Goal: Information Seeking & Learning: Learn about a topic

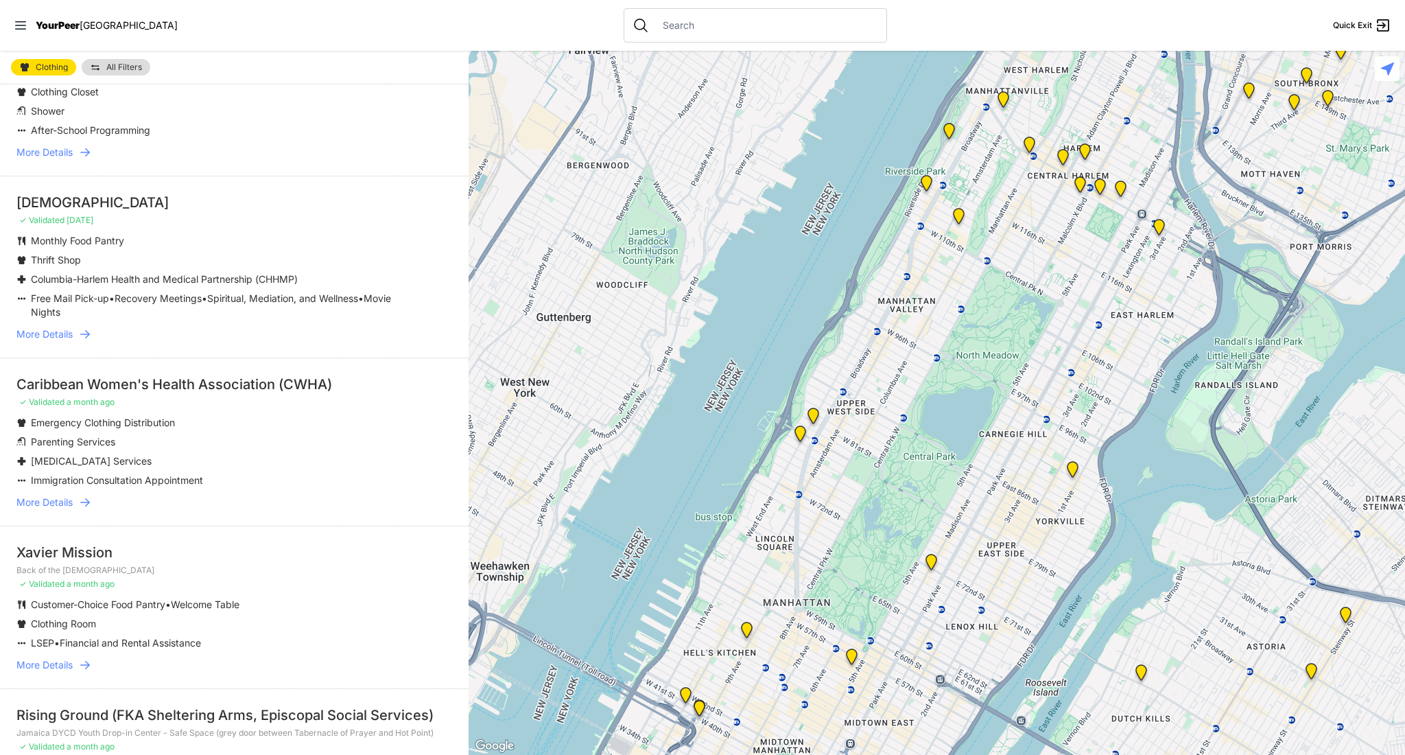
scroll to position [426, 0]
click at [54, 657] on span "More Details" at bounding box center [44, 664] width 56 height 14
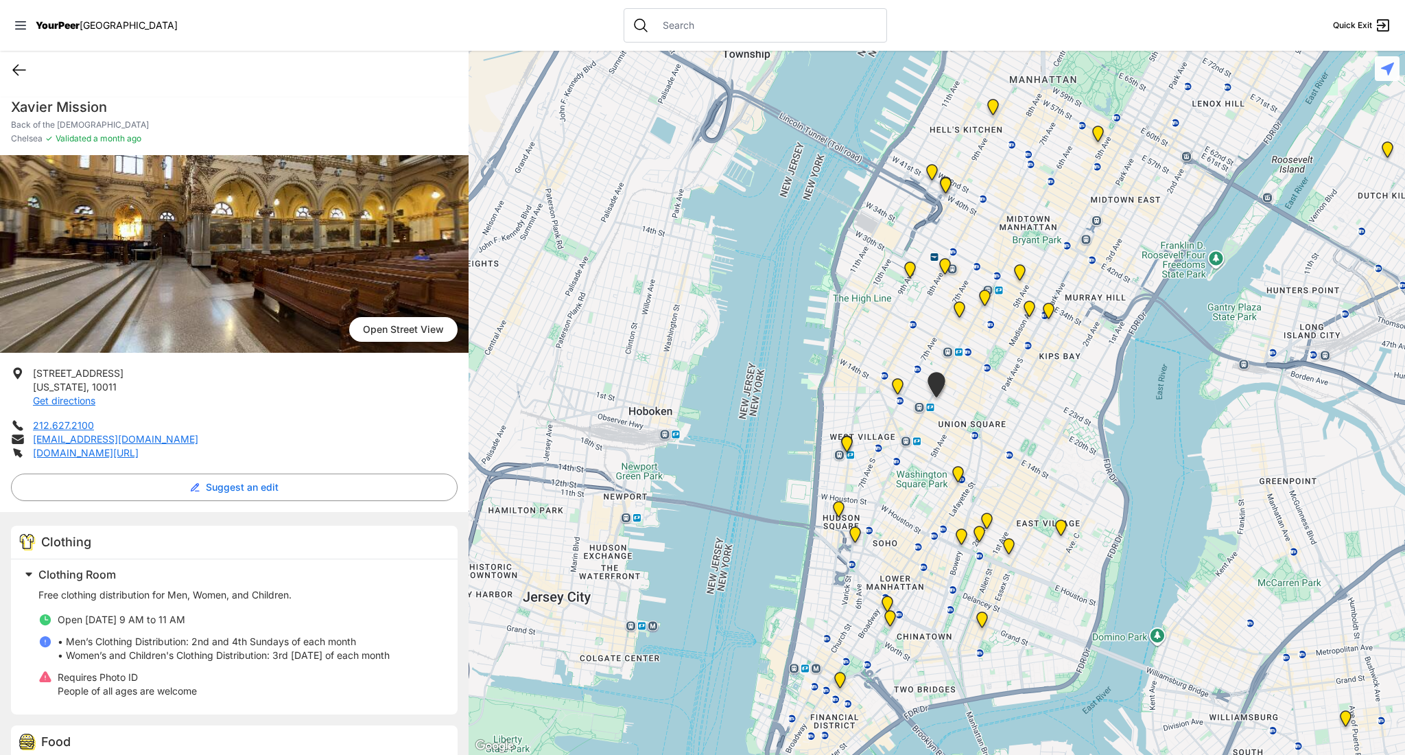
click at [12, 71] on icon at bounding box center [19, 70] width 16 height 16
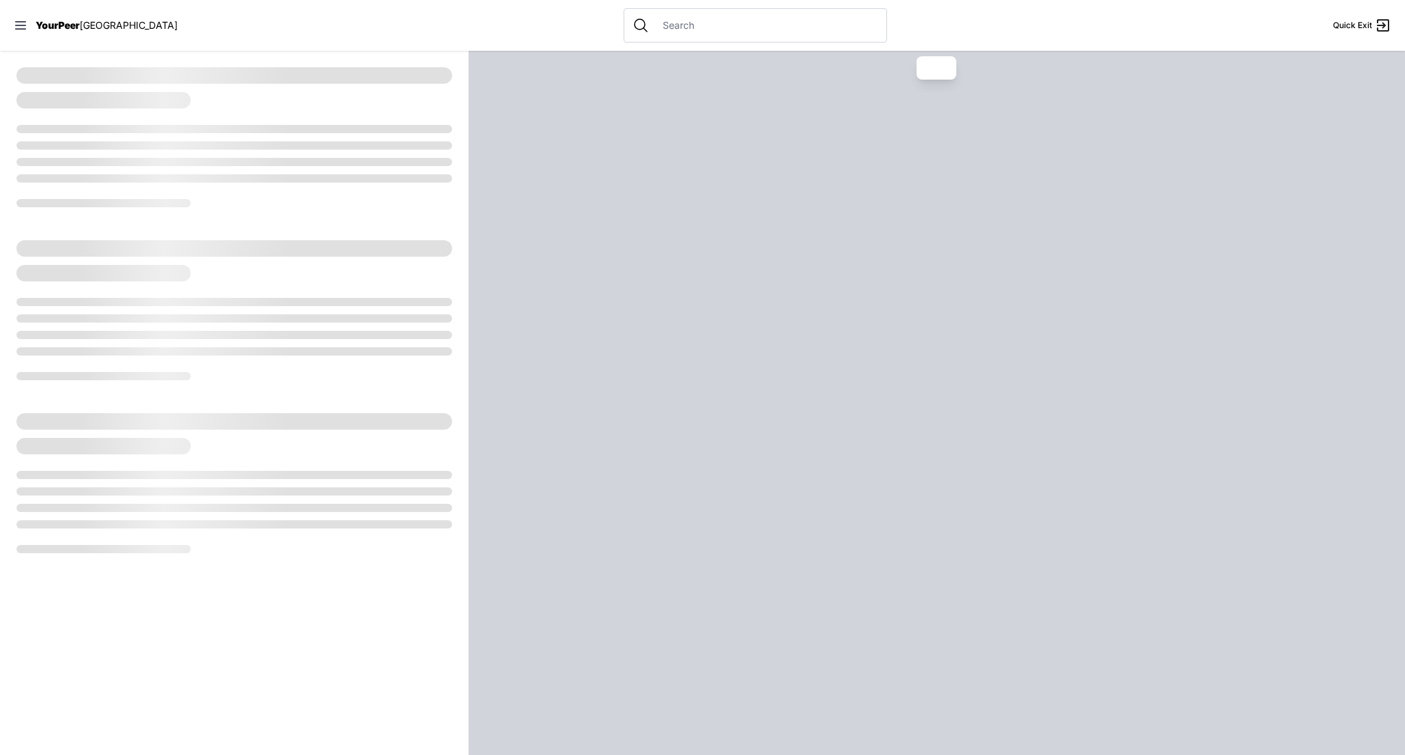
select select "recentlyUpdated"
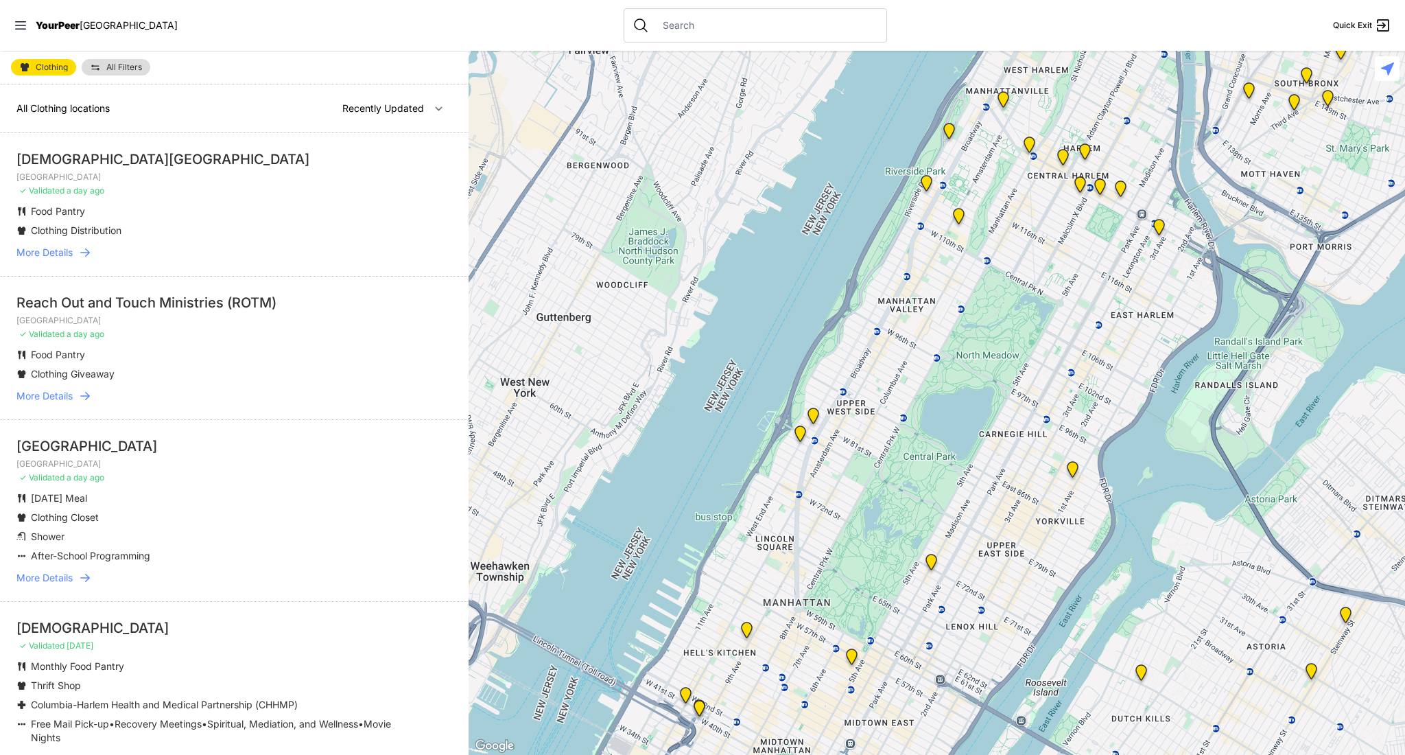
click at [62, 246] on span "More Details" at bounding box center [44, 253] width 56 height 14
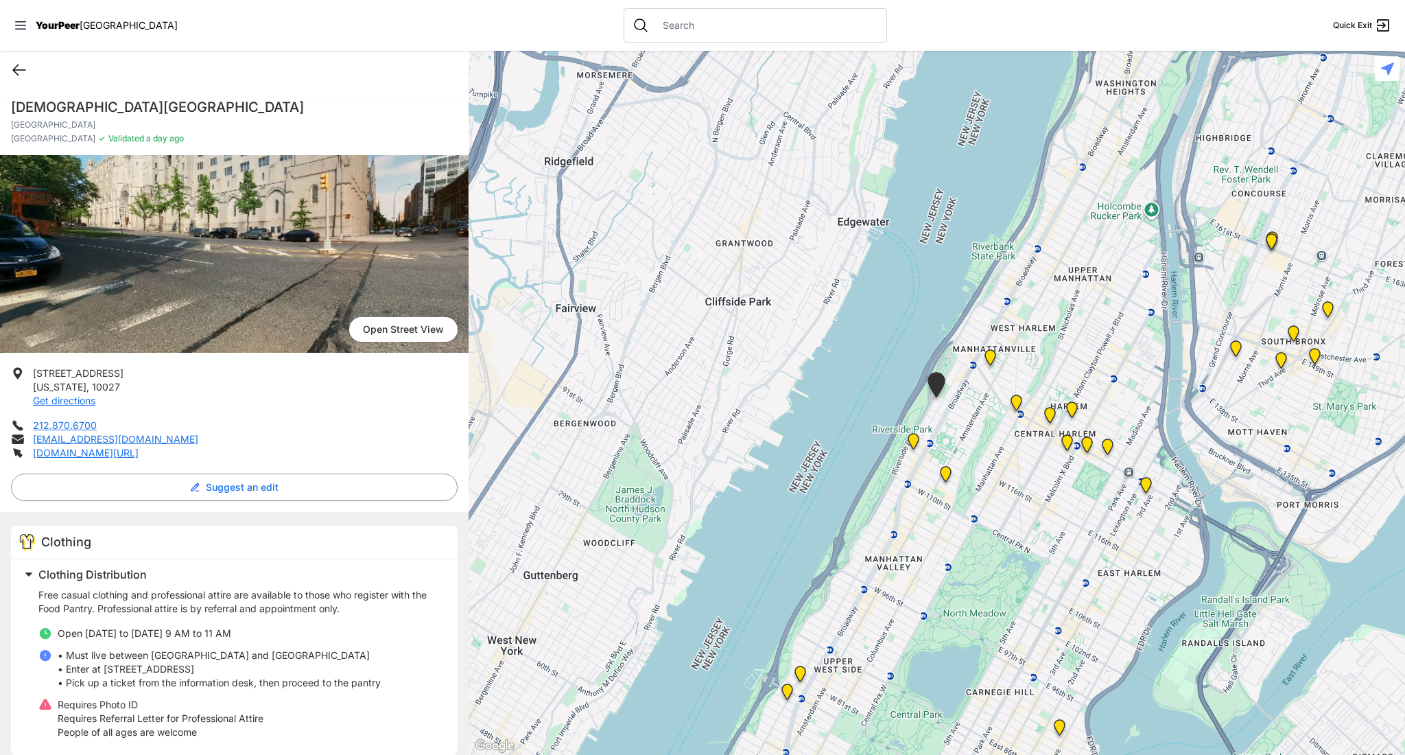
click at [16, 69] on icon at bounding box center [19, 70] width 16 height 16
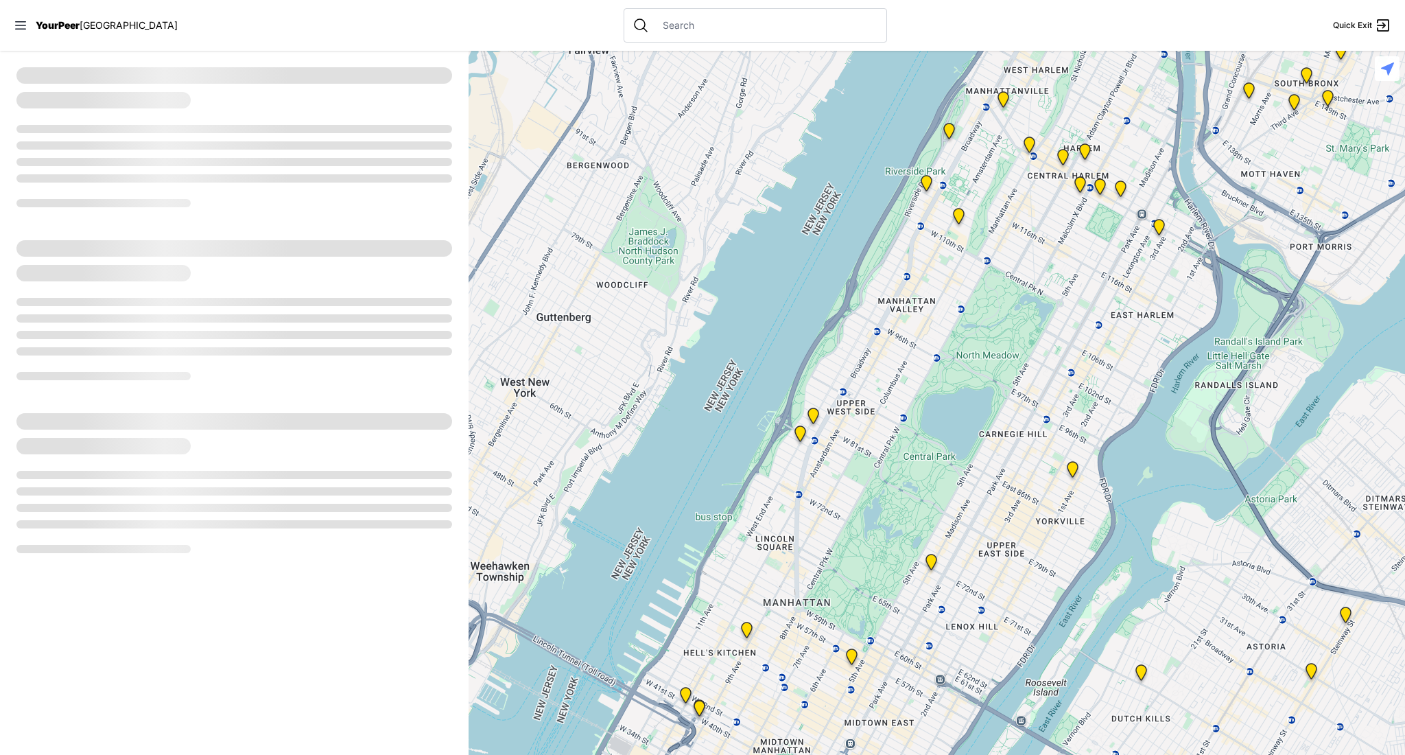
select select "recentlyUpdated"
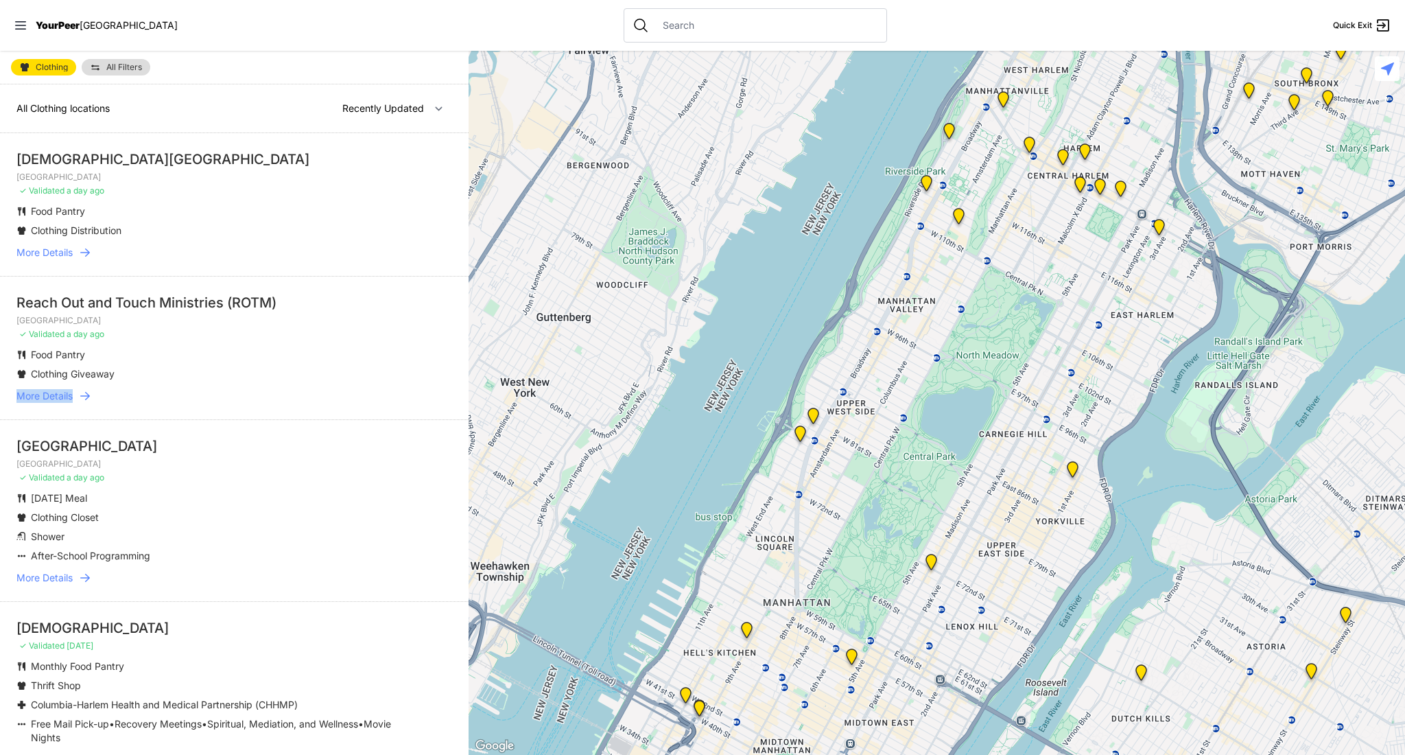
click at [38, 389] on span "More Details" at bounding box center [44, 396] width 56 height 14
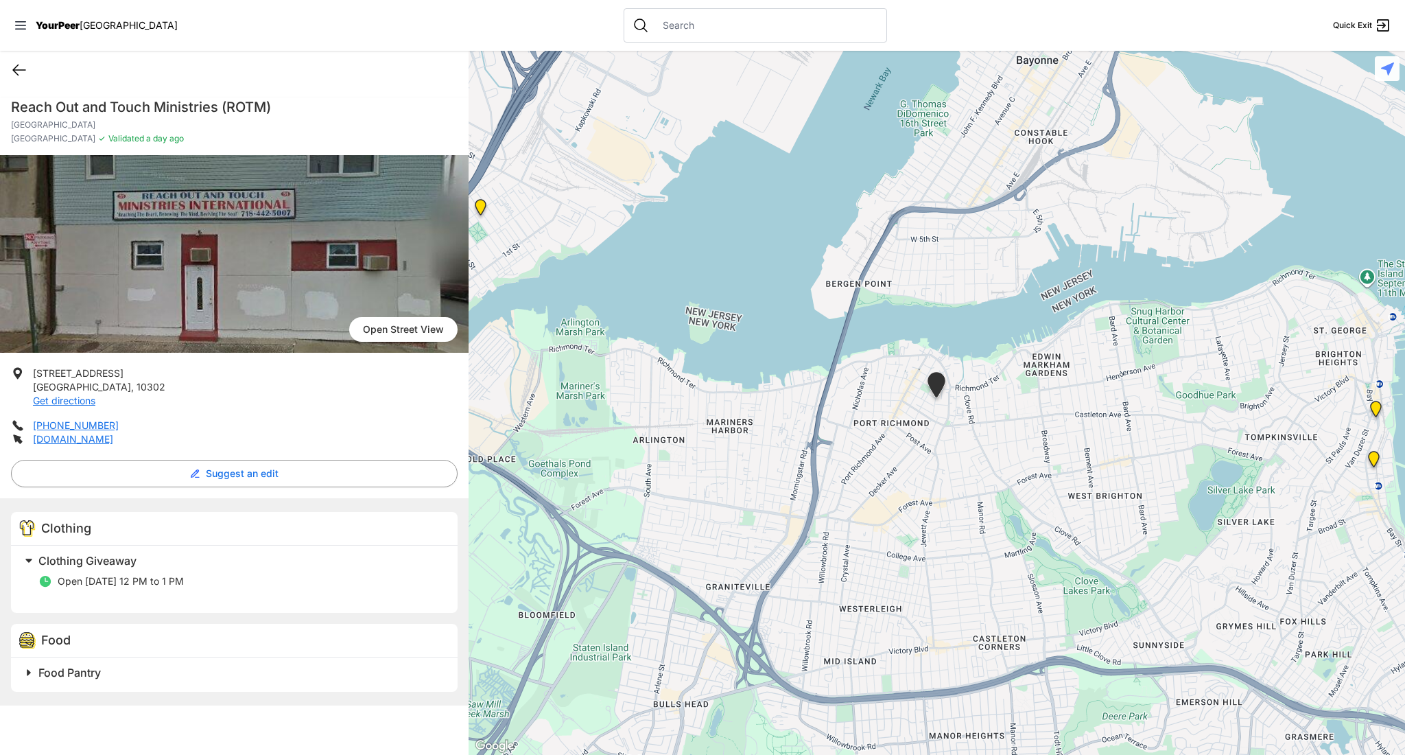
click at [18, 71] on icon at bounding box center [19, 70] width 16 height 16
select select "recentlyUpdated"
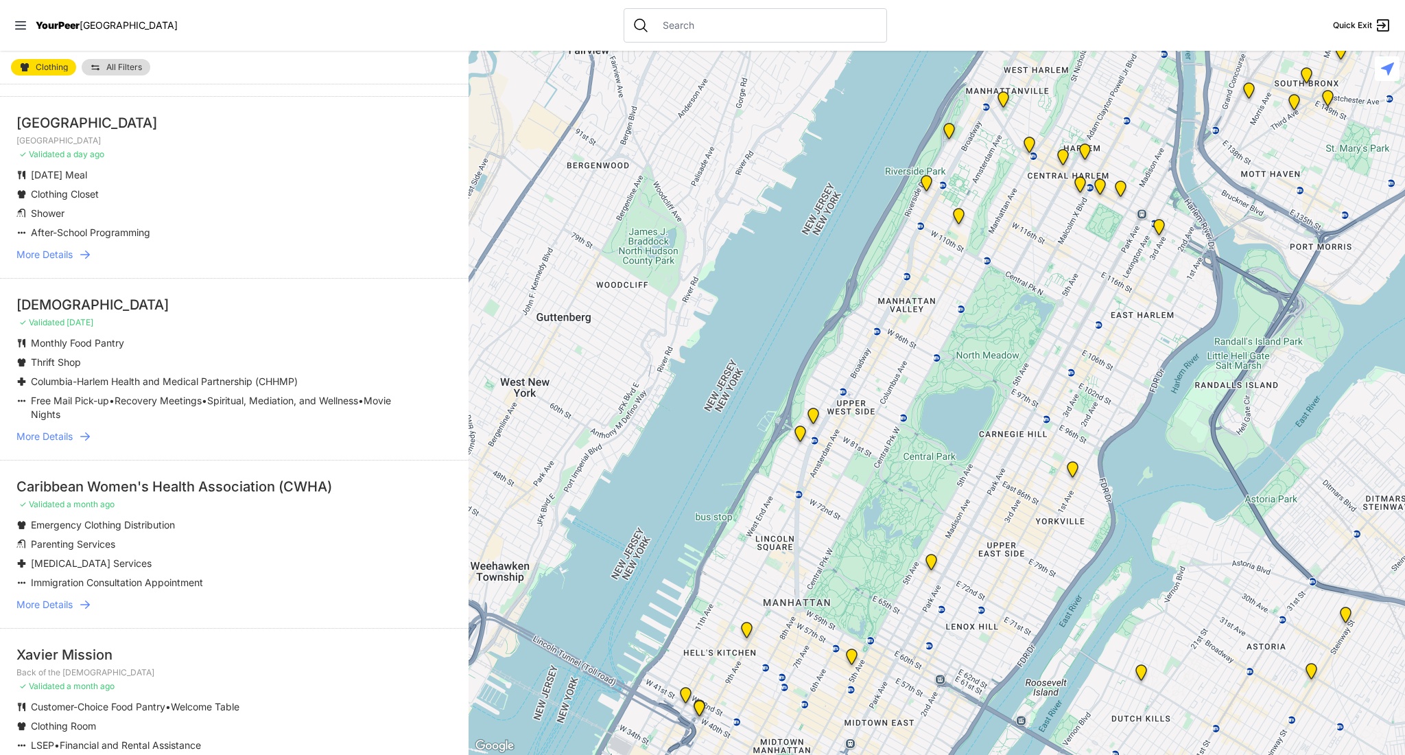
scroll to position [349, 0]
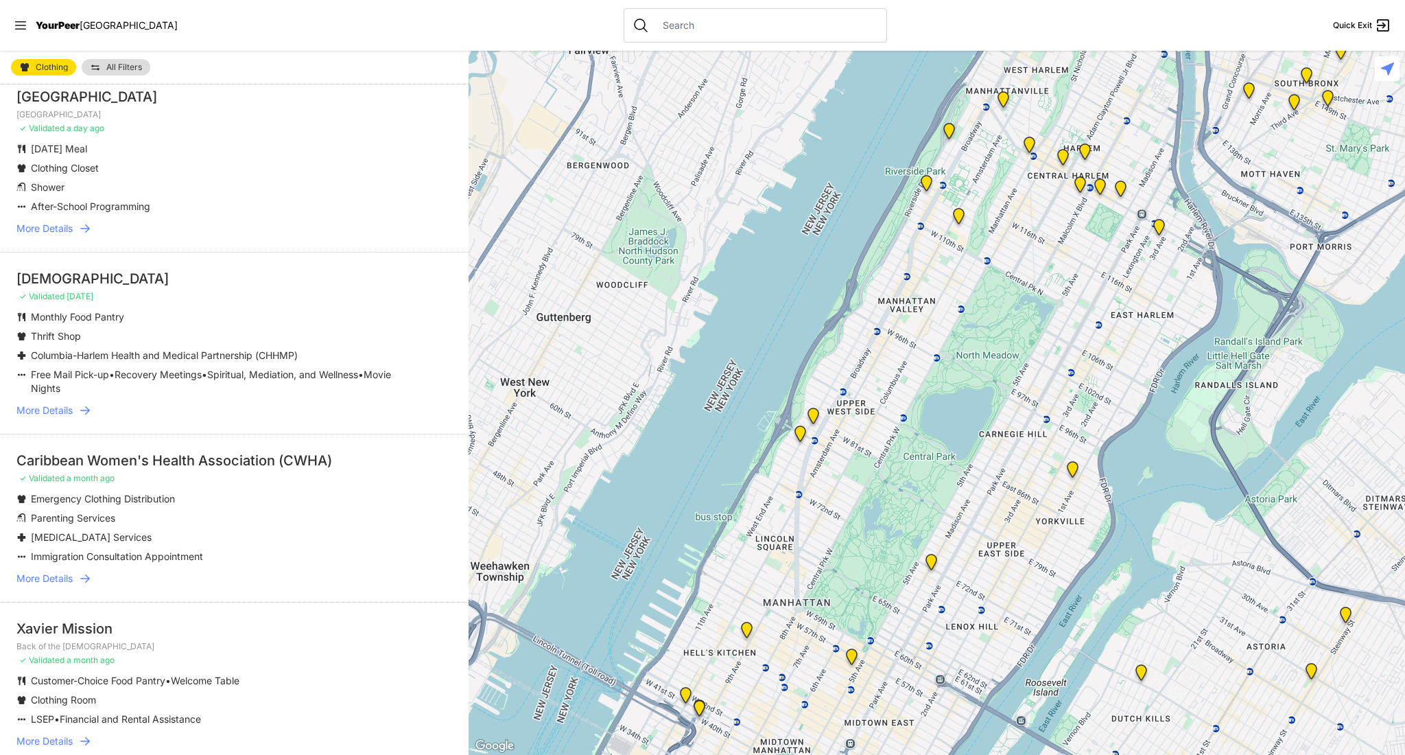
click at [47, 403] on span "More Details" at bounding box center [44, 410] width 56 height 14
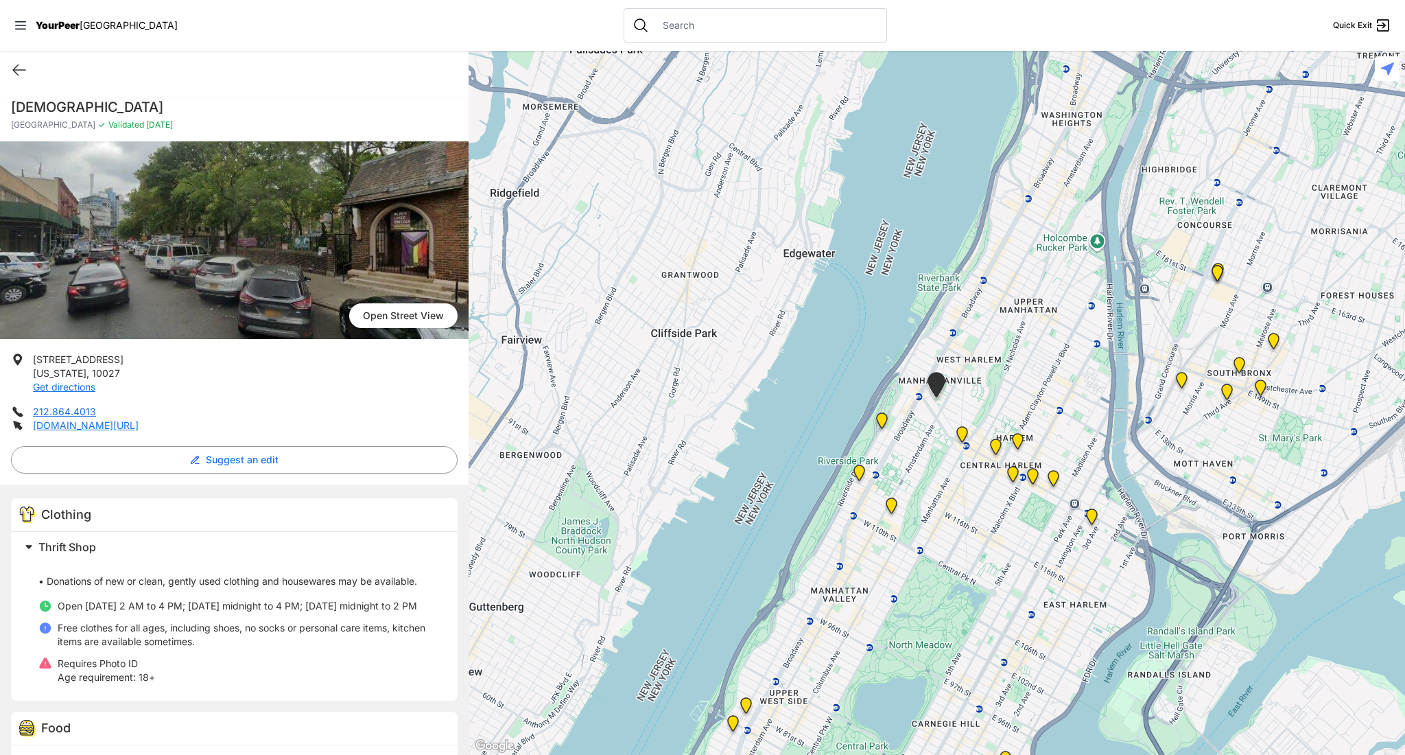
select select "recentlyUpdated"
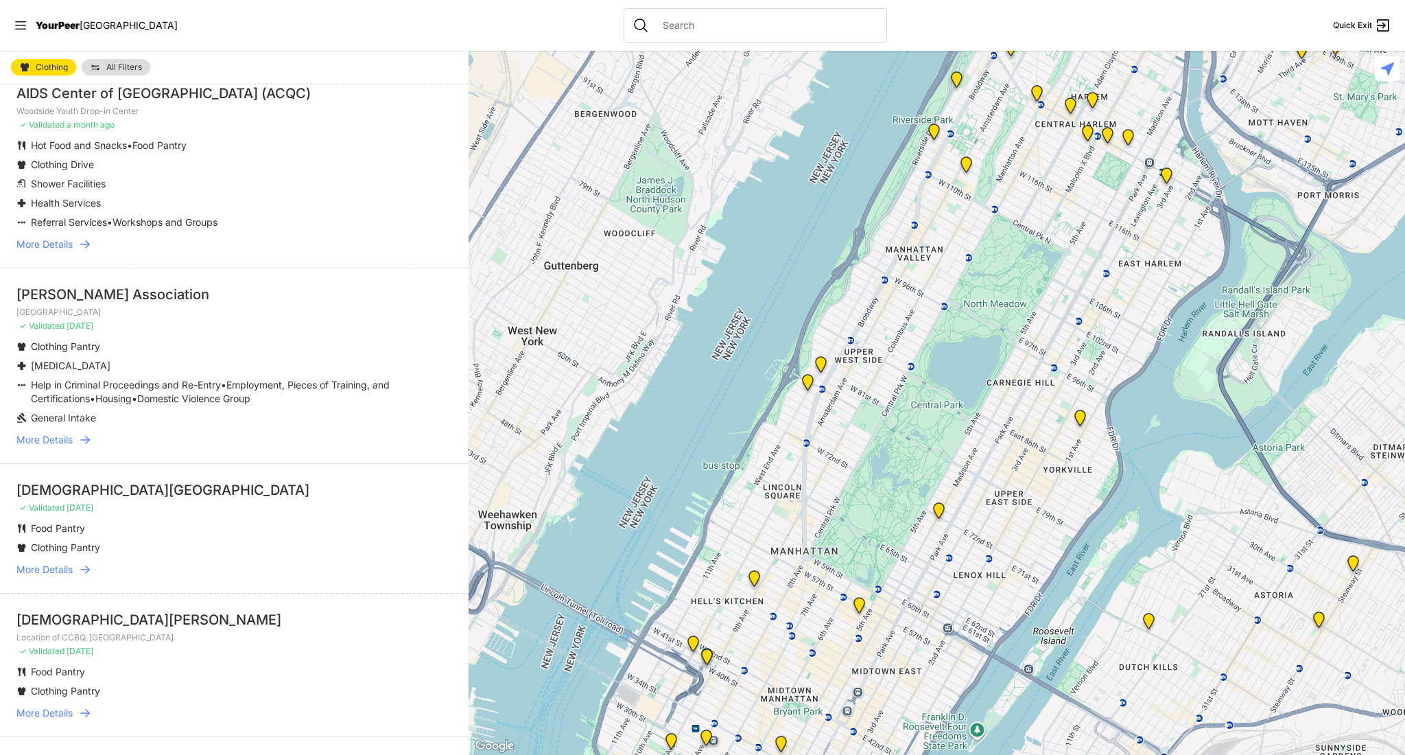
scroll to position [1571, 0]
drag, startPoint x: 462, startPoint y: 475, endPoint x: 453, endPoint y: 487, distance: 15.6
click at [462, 491] on li "[DEMOGRAPHIC_DATA] of Brooklyn ✓ Validated [DATE] Food Pantry Clothing Pantry M…" at bounding box center [234, 527] width 469 height 130
click at [49, 702] on span "More Details" at bounding box center [44, 709] width 56 height 14
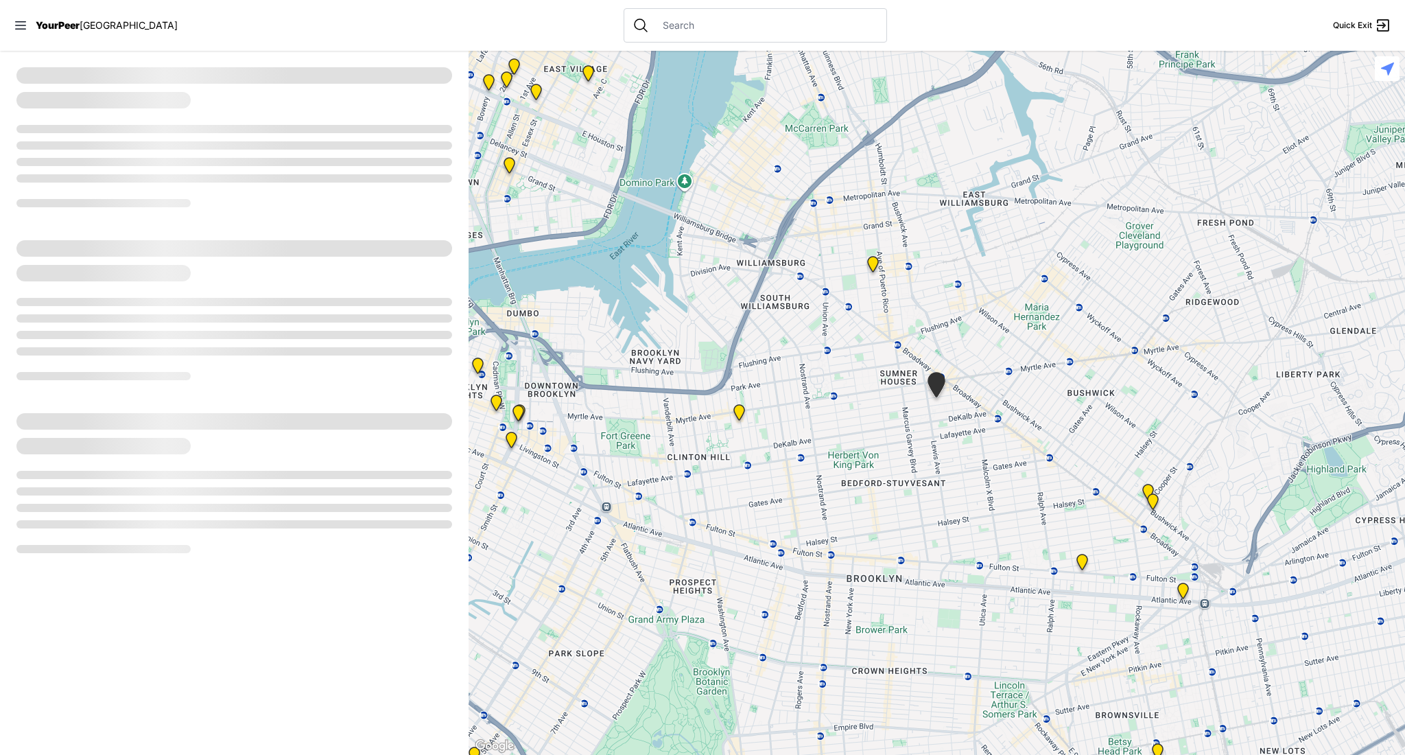
select select "recentlyUpdated"
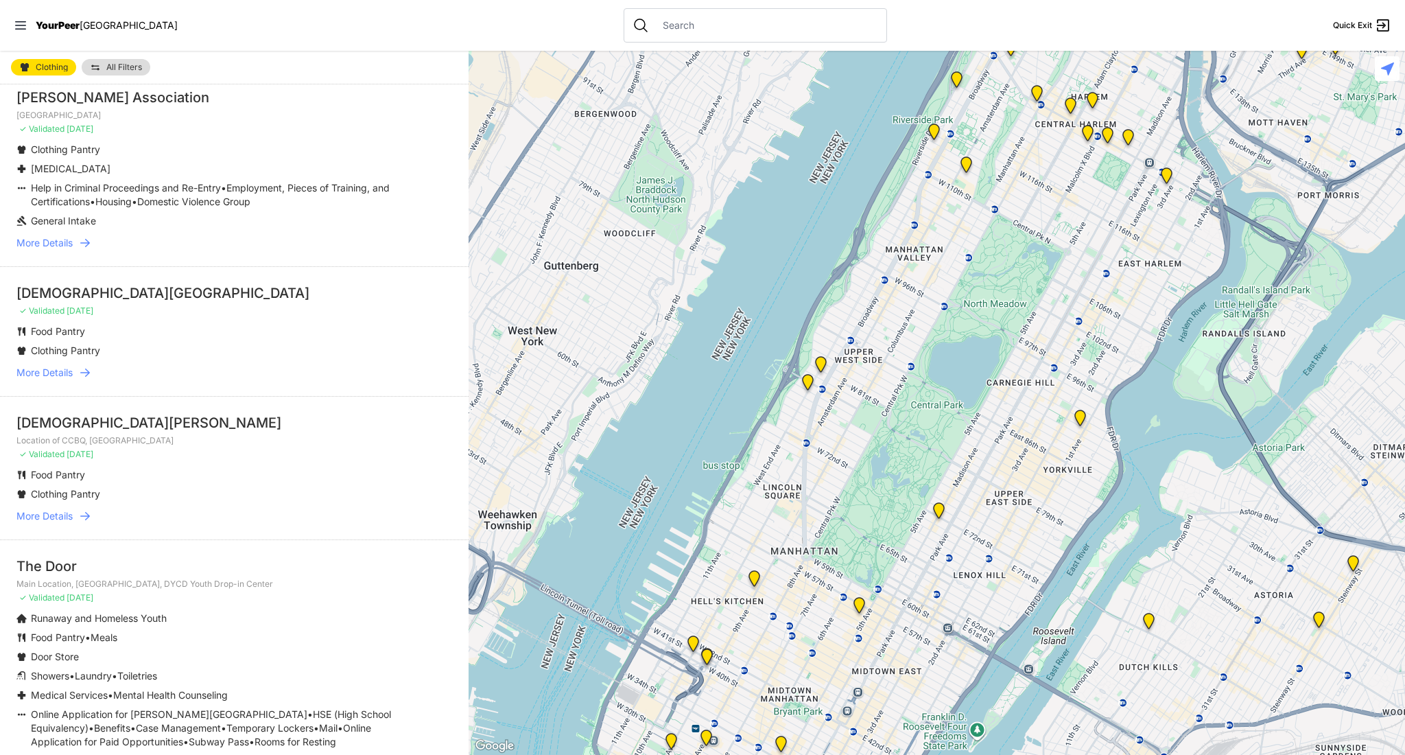
scroll to position [1779, 0]
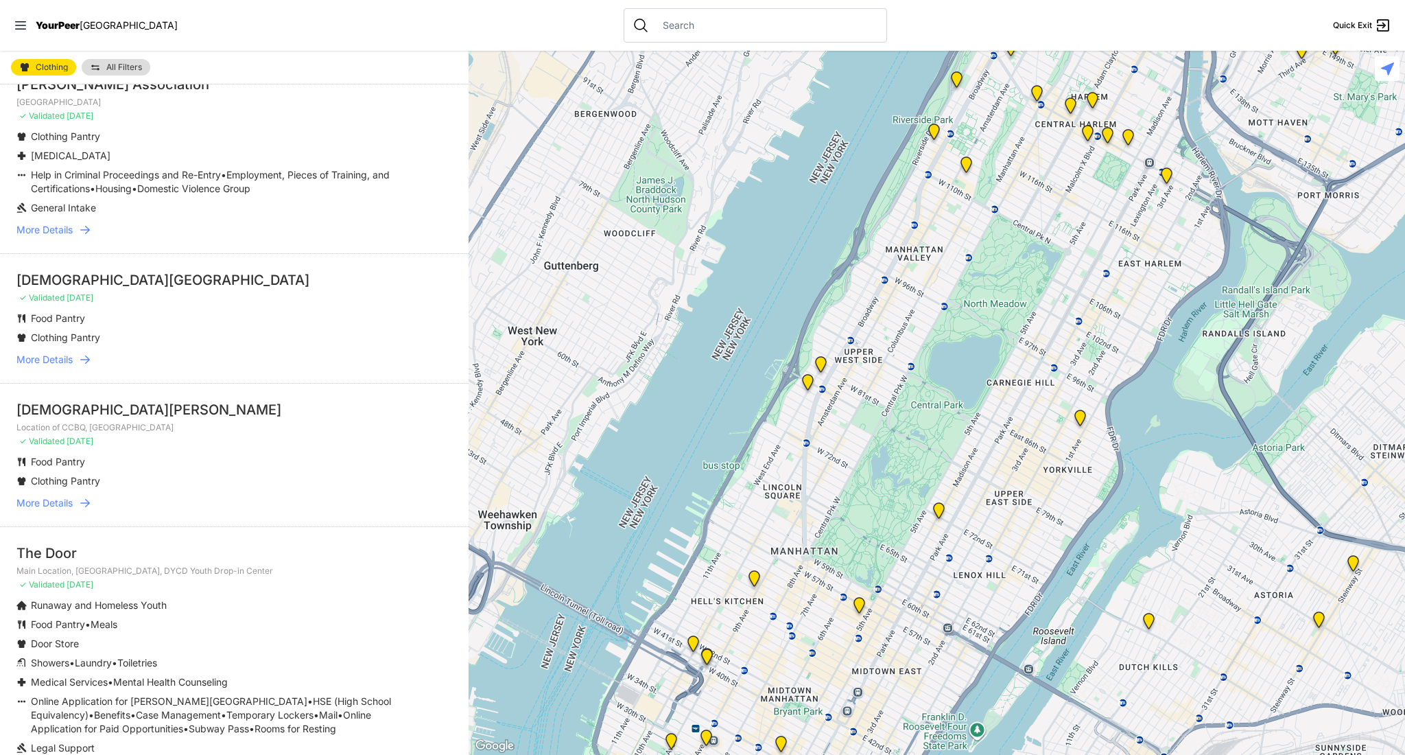
click at [56, 496] on span "More Details" at bounding box center [44, 503] width 56 height 14
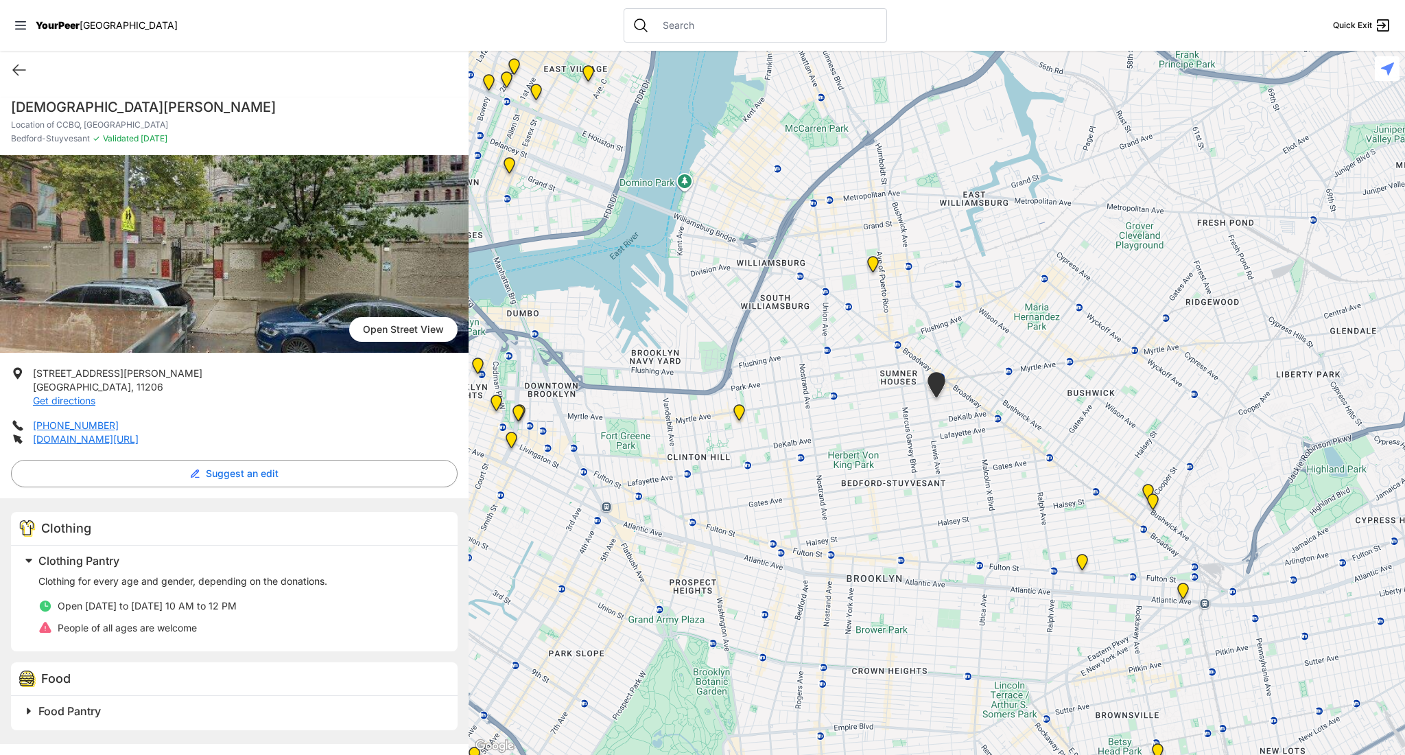
select select "recentlyUpdated"
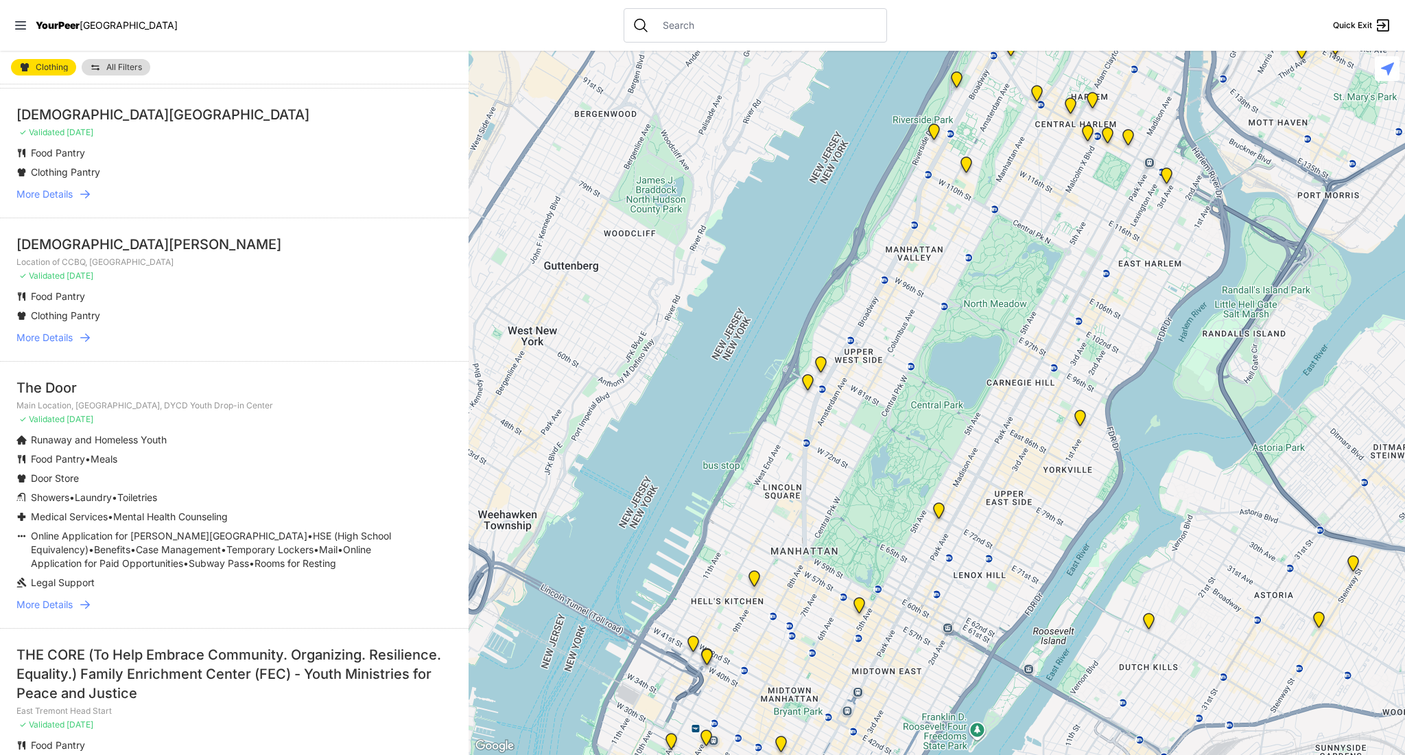
scroll to position [1979, 0]
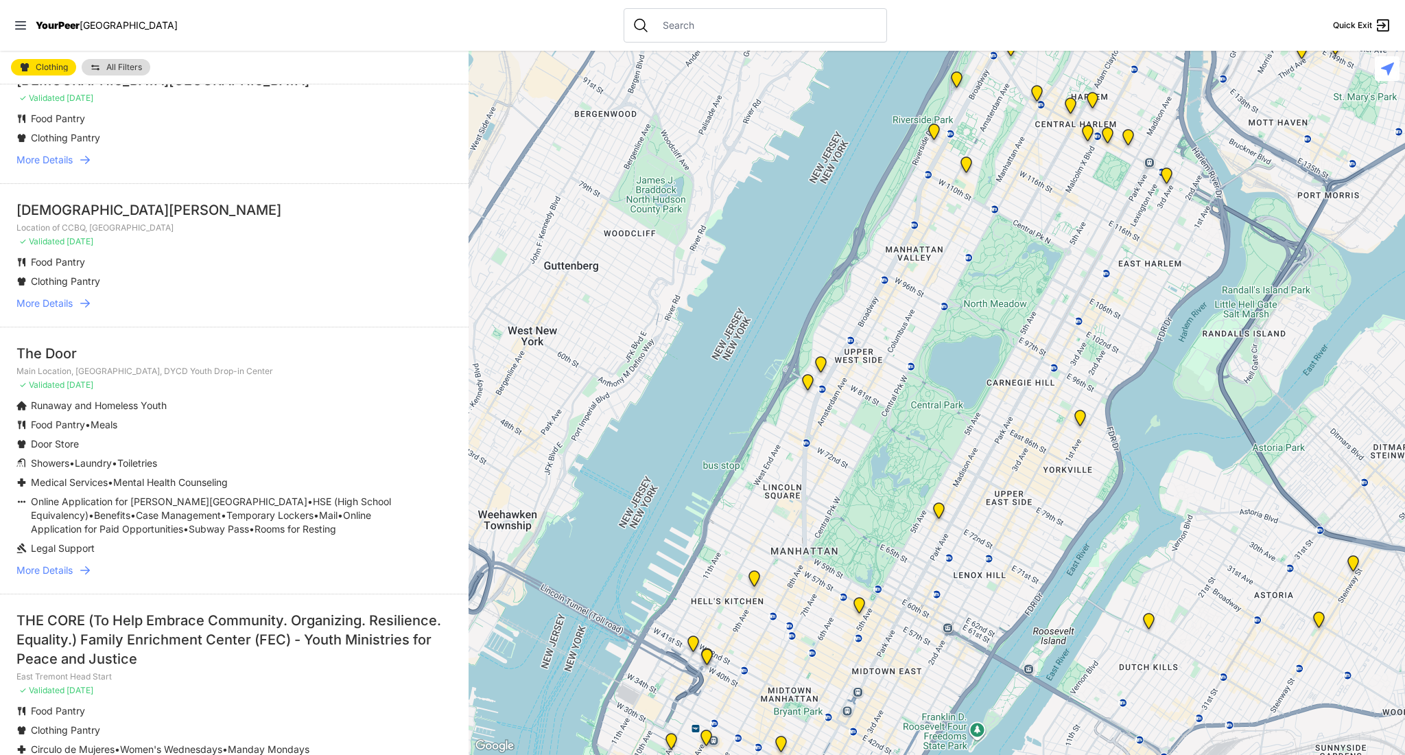
click at [47, 563] on span "More Details" at bounding box center [44, 570] width 56 height 14
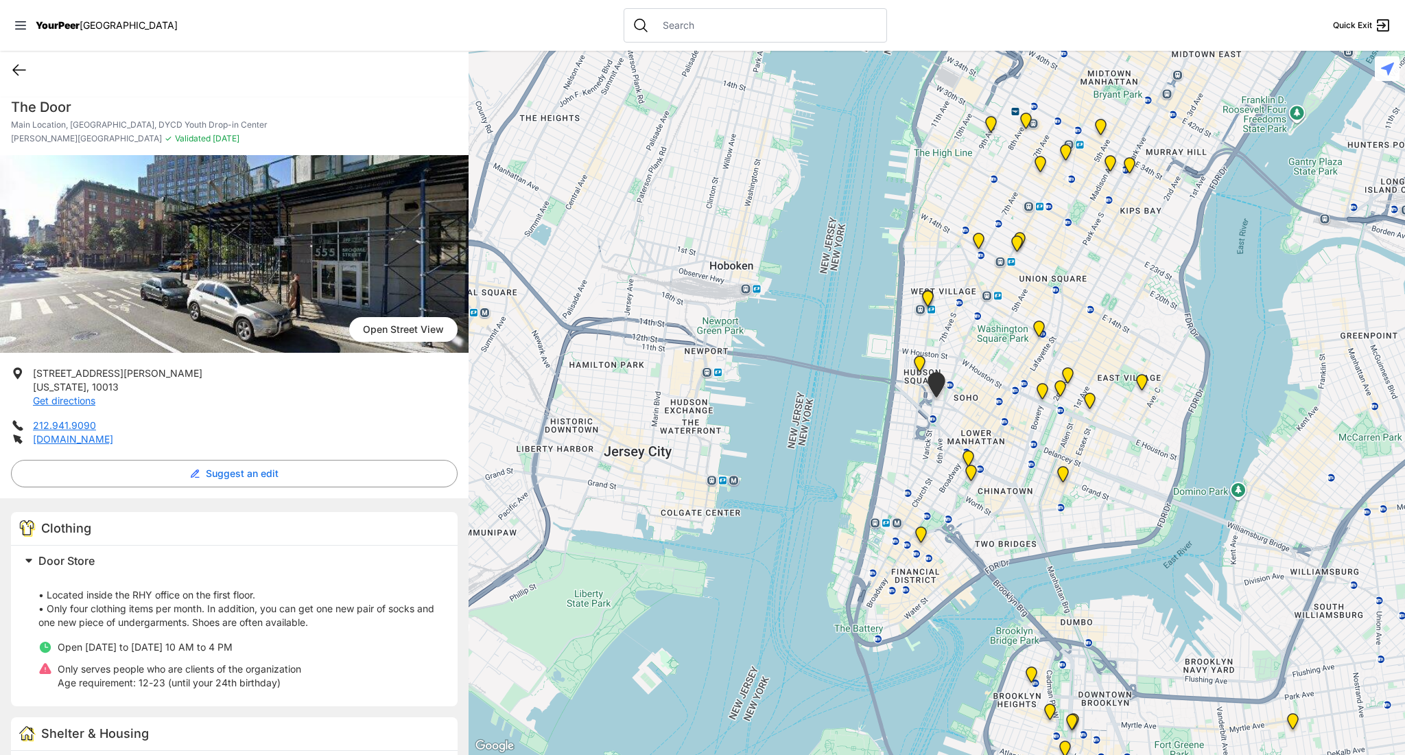
click at [14, 67] on icon at bounding box center [19, 70] width 16 height 16
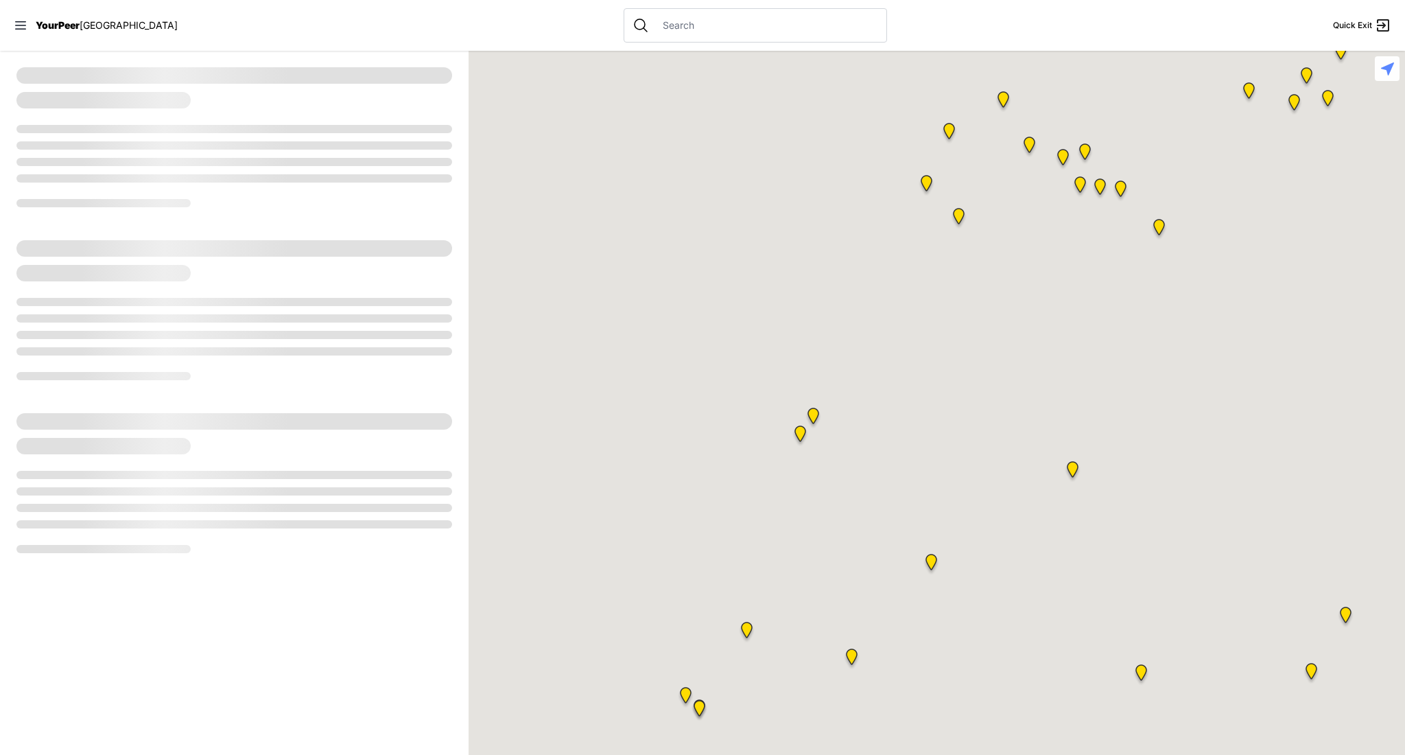
select select "recentlyUpdated"
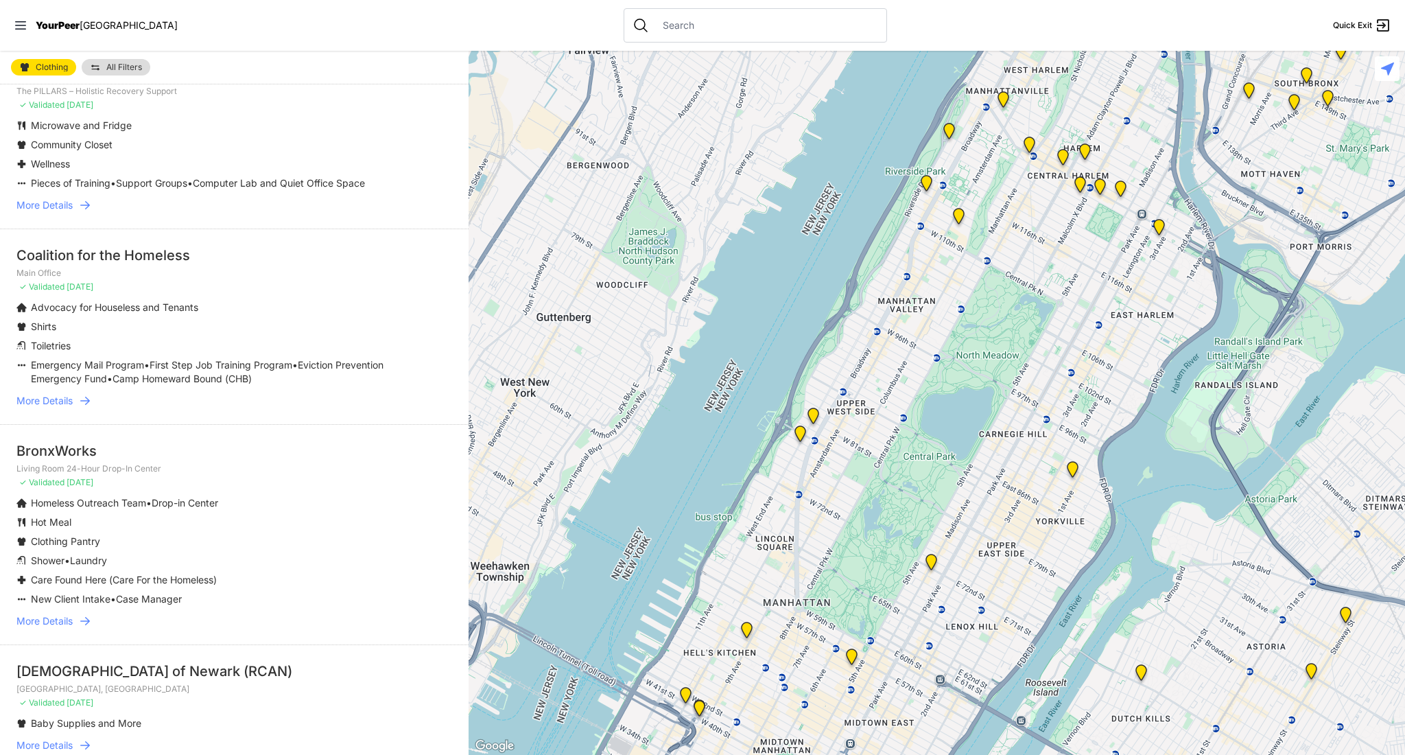
scroll to position [3000, 0]
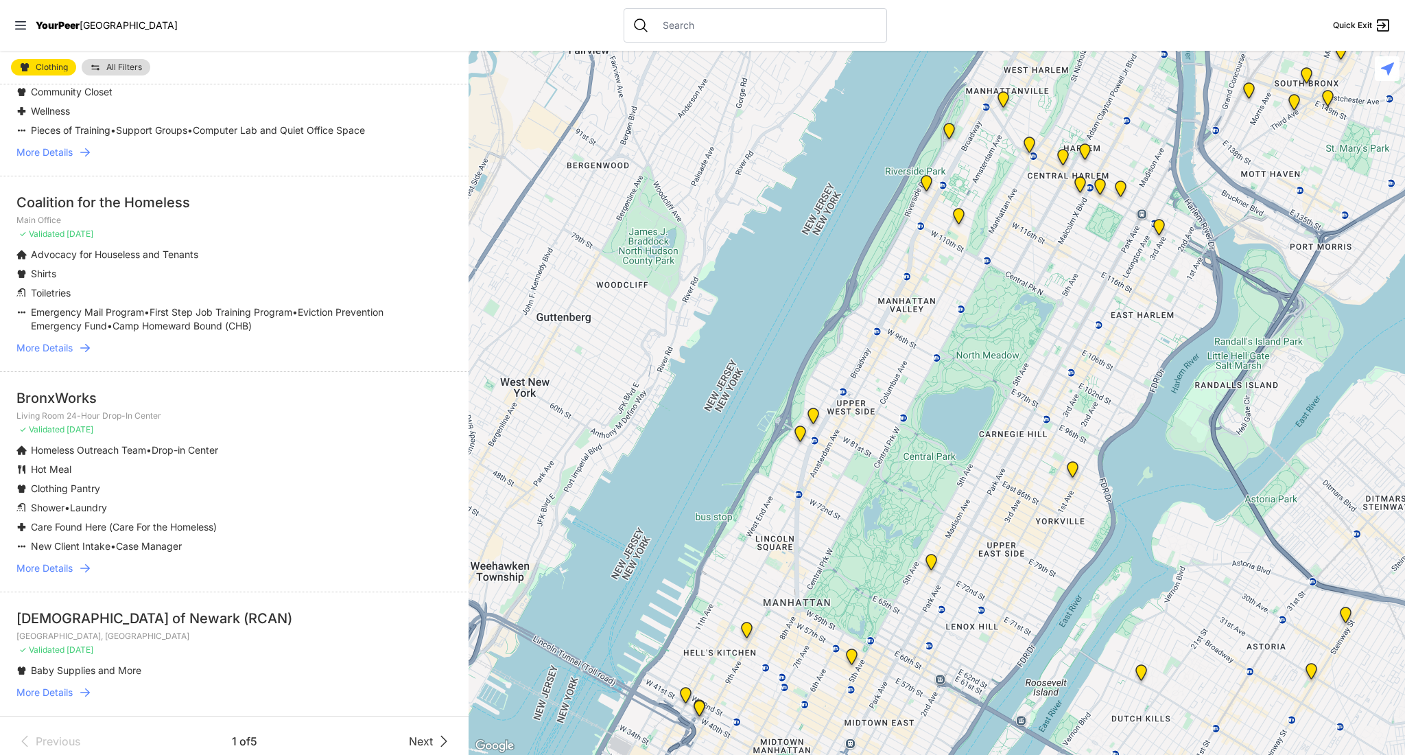
click at [425, 733] on span "Next" at bounding box center [421, 741] width 24 height 16
